Goal: Information Seeking & Learning: Learn about a topic

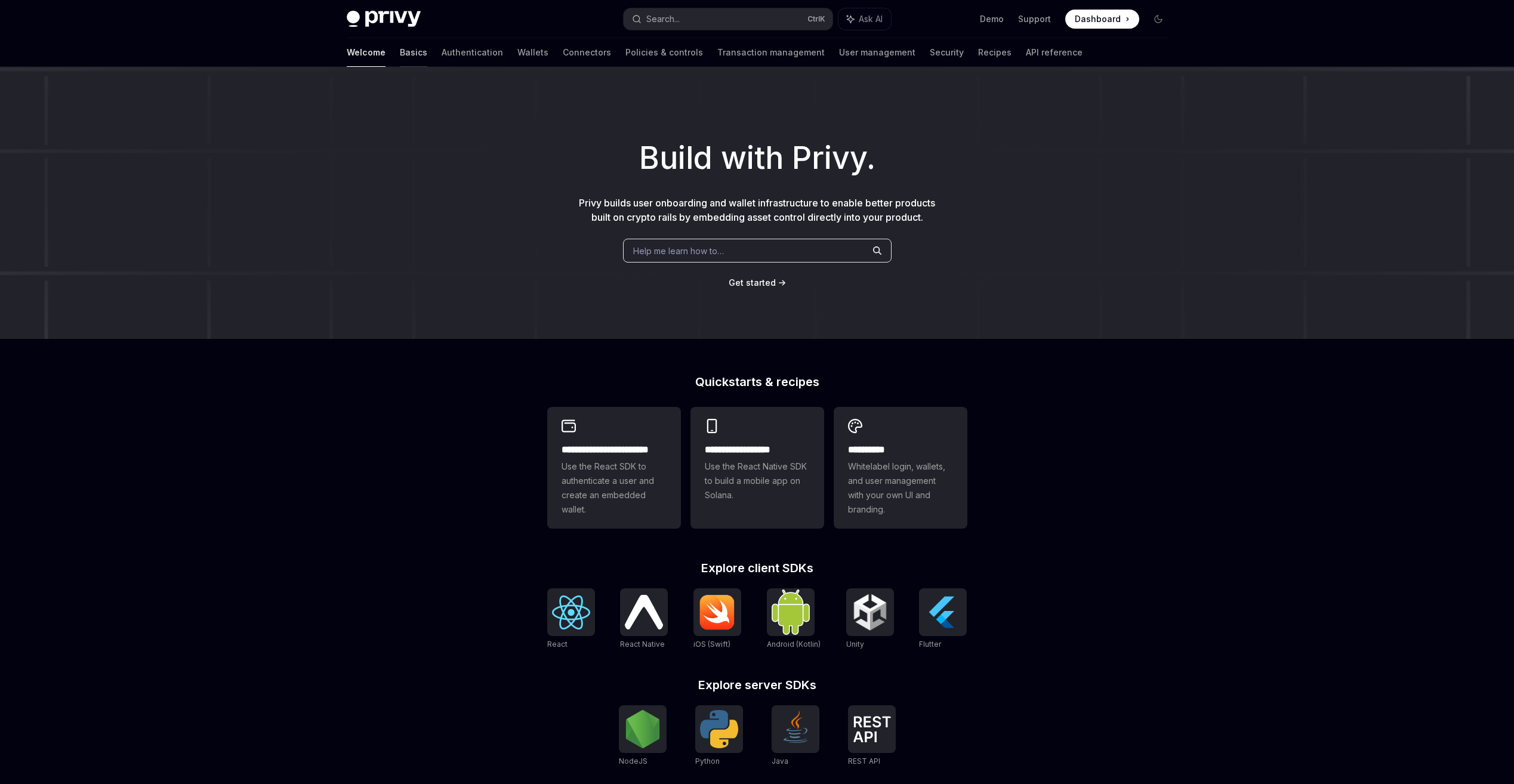
click at [400, 48] on link "Basics" at bounding box center [413, 52] width 27 height 29
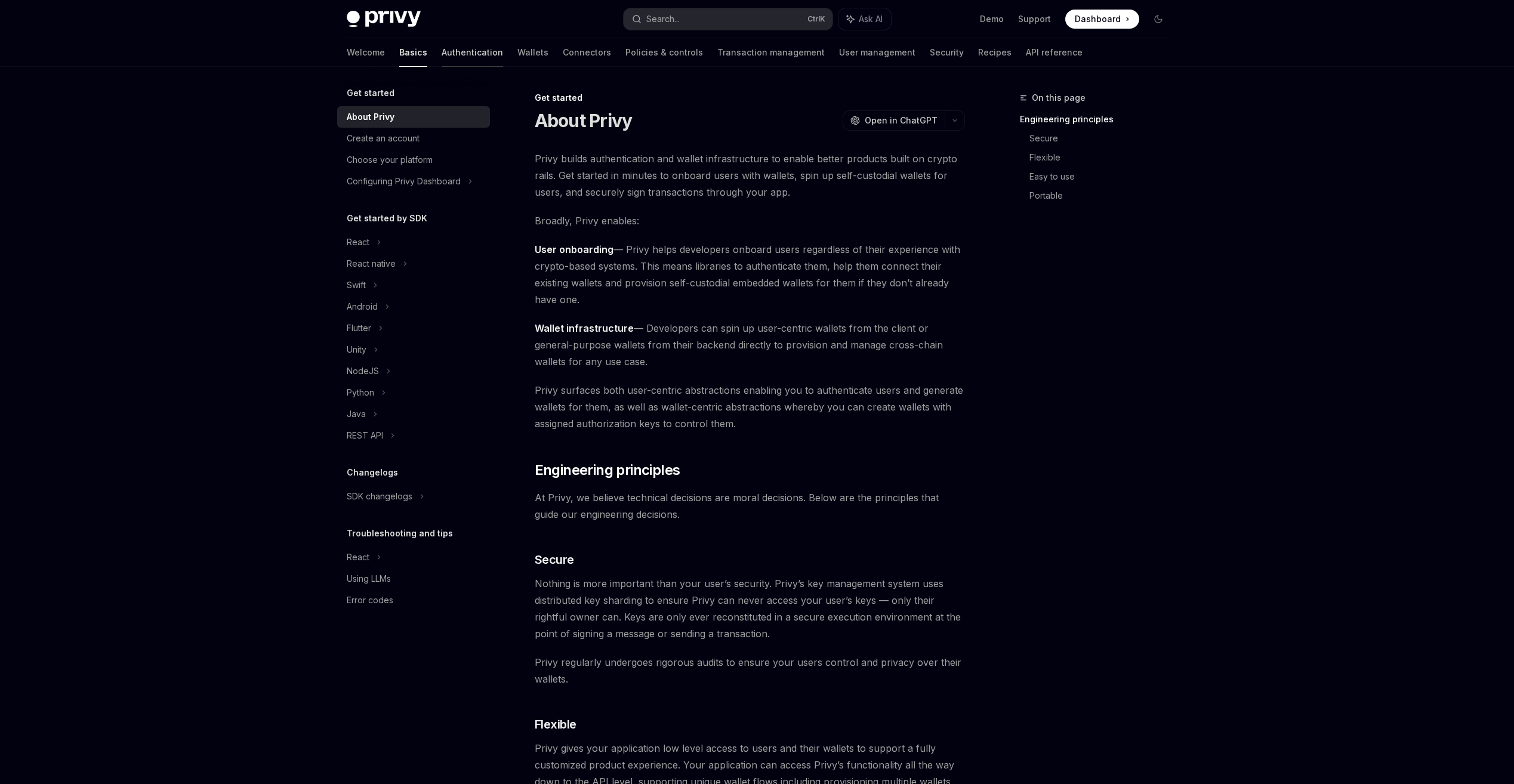
click at [441, 57] on link "Authentication" at bounding box center [472, 52] width 61 height 29
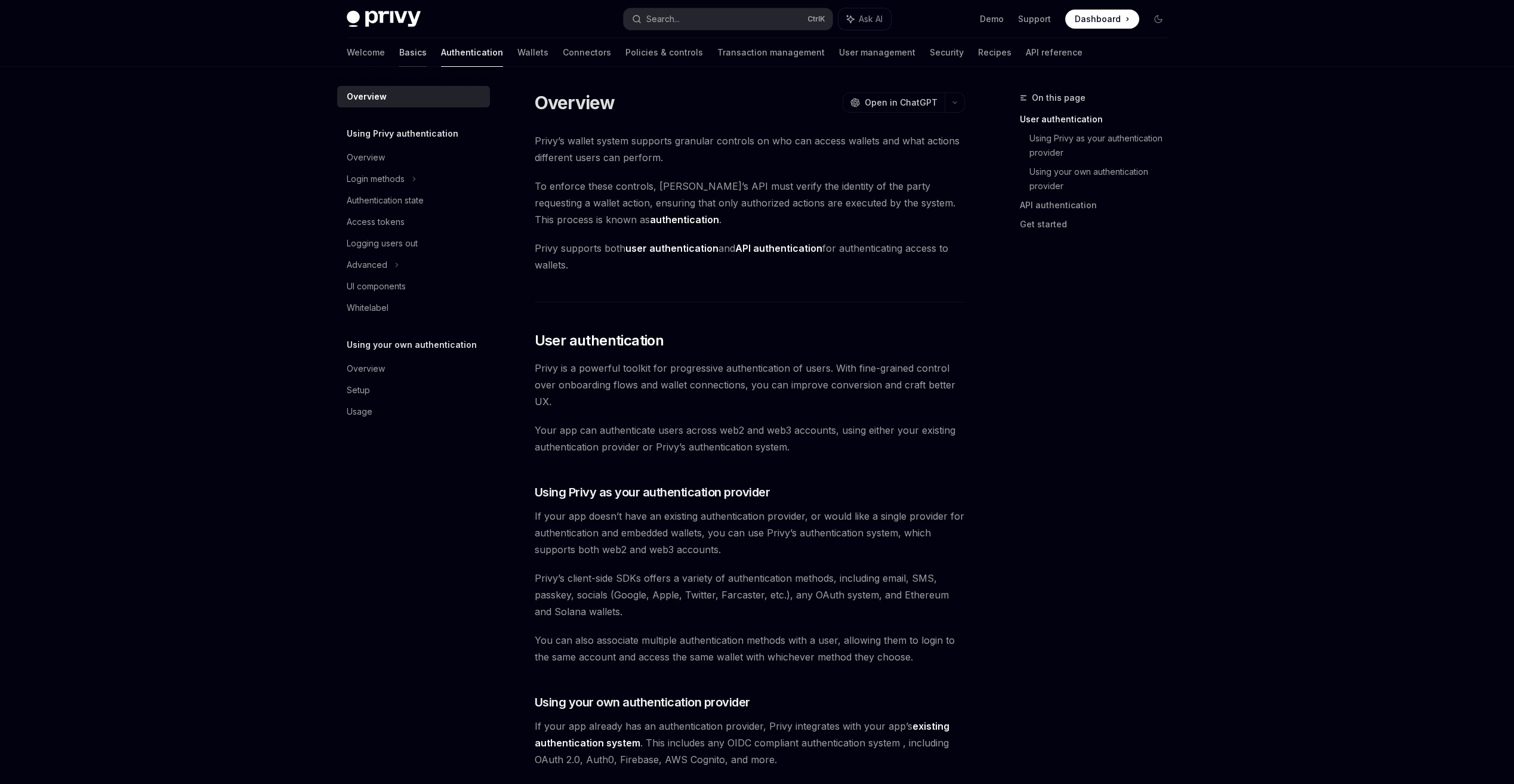
click at [399, 58] on link "Basics" at bounding box center [413, 52] width 27 height 29
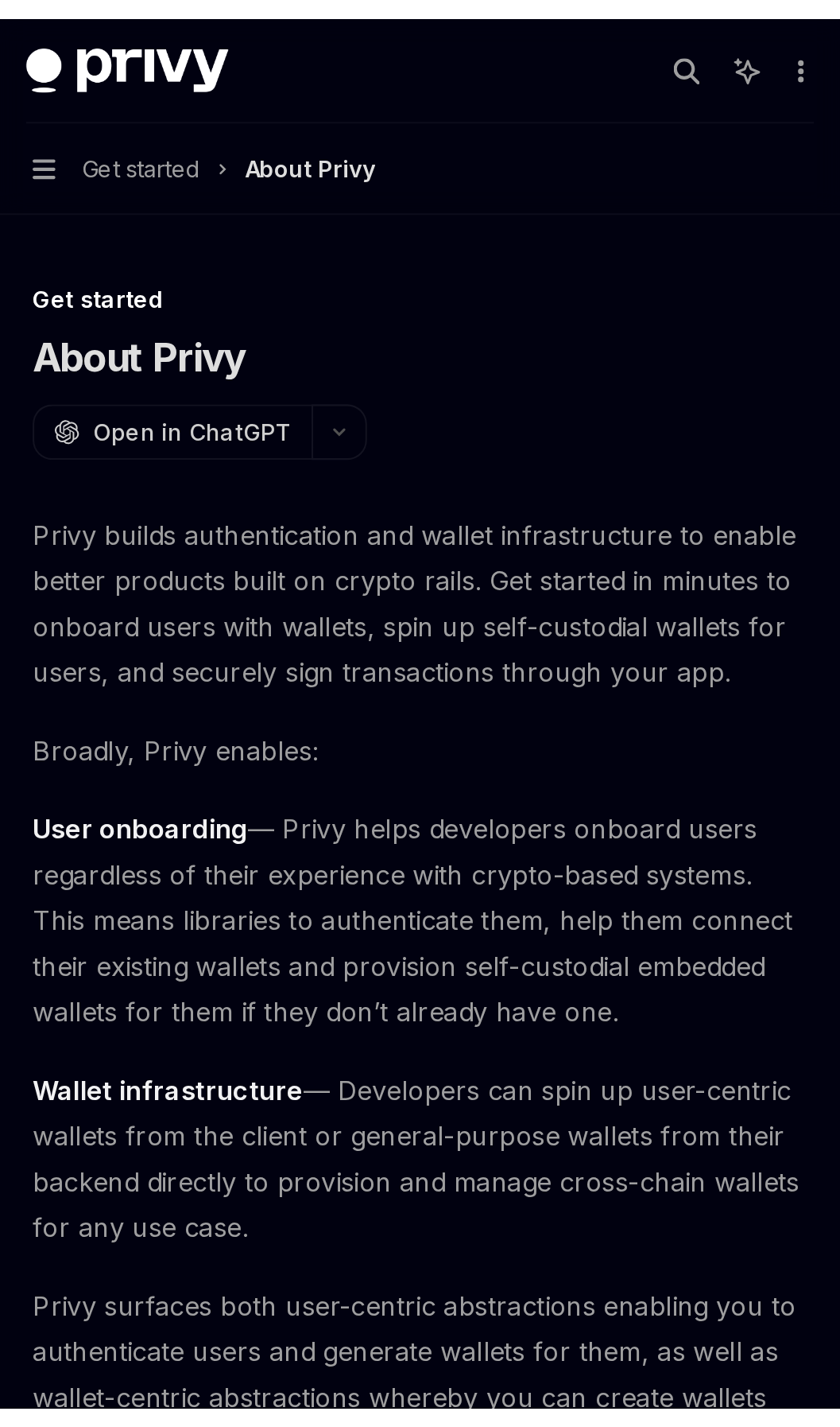
type textarea "*"
